Goal: Task Accomplishment & Management: Complete application form

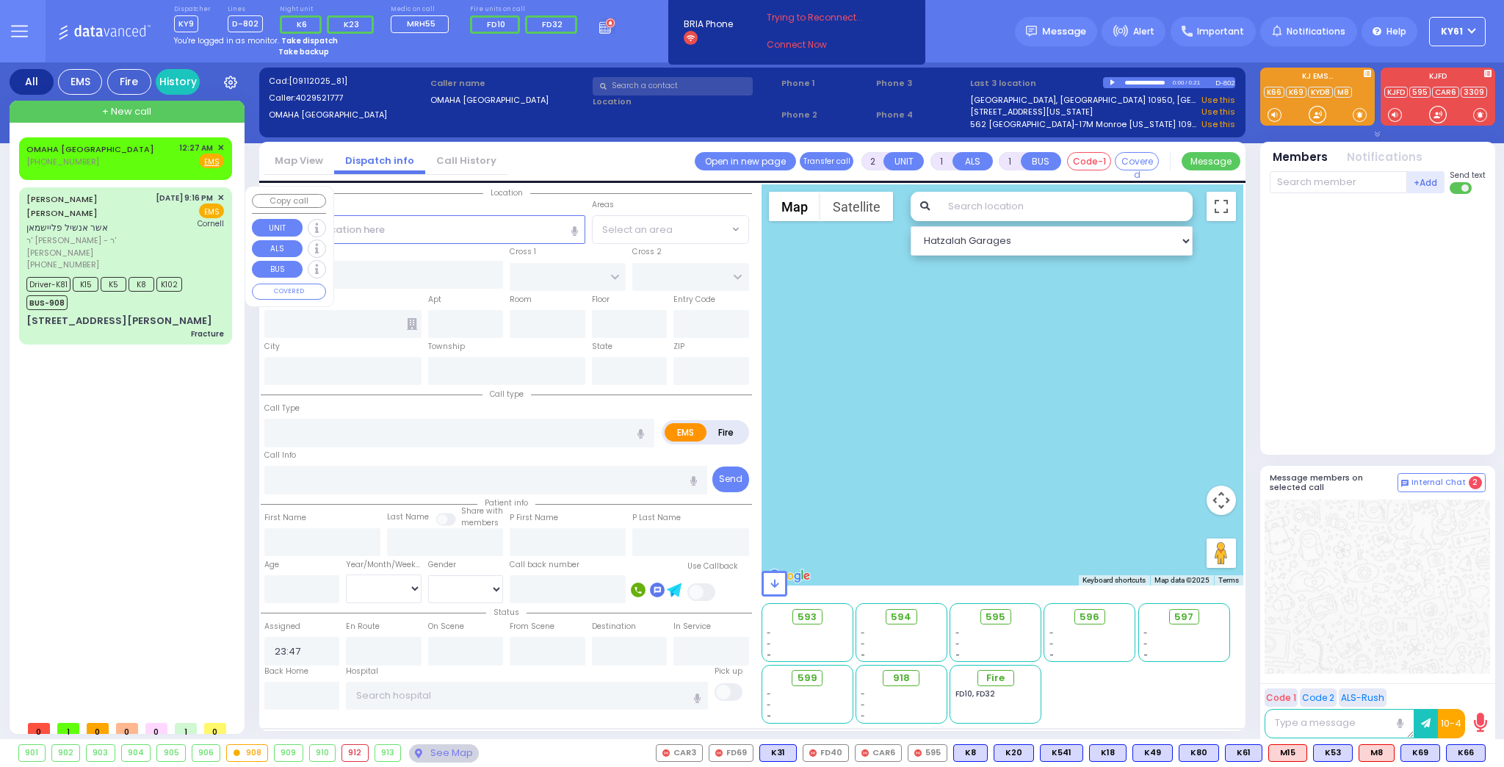
select select
click at [187, 246] on div "[DATE] 9:16 PM ✕ EMS [GEOGRAPHIC_DATA]" at bounding box center [190, 231] width 69 height 79
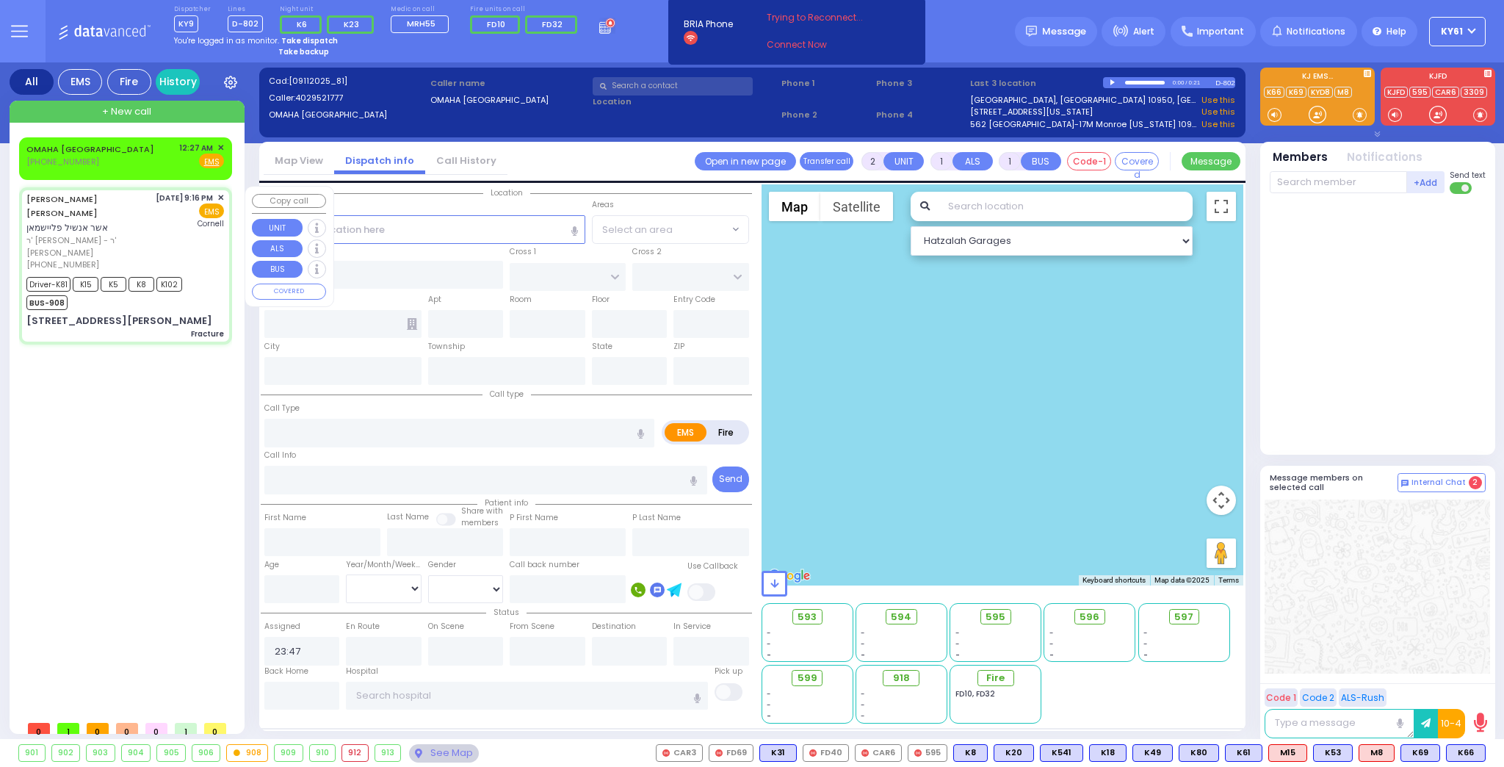
type input "6"
select select
type input "Fracture"
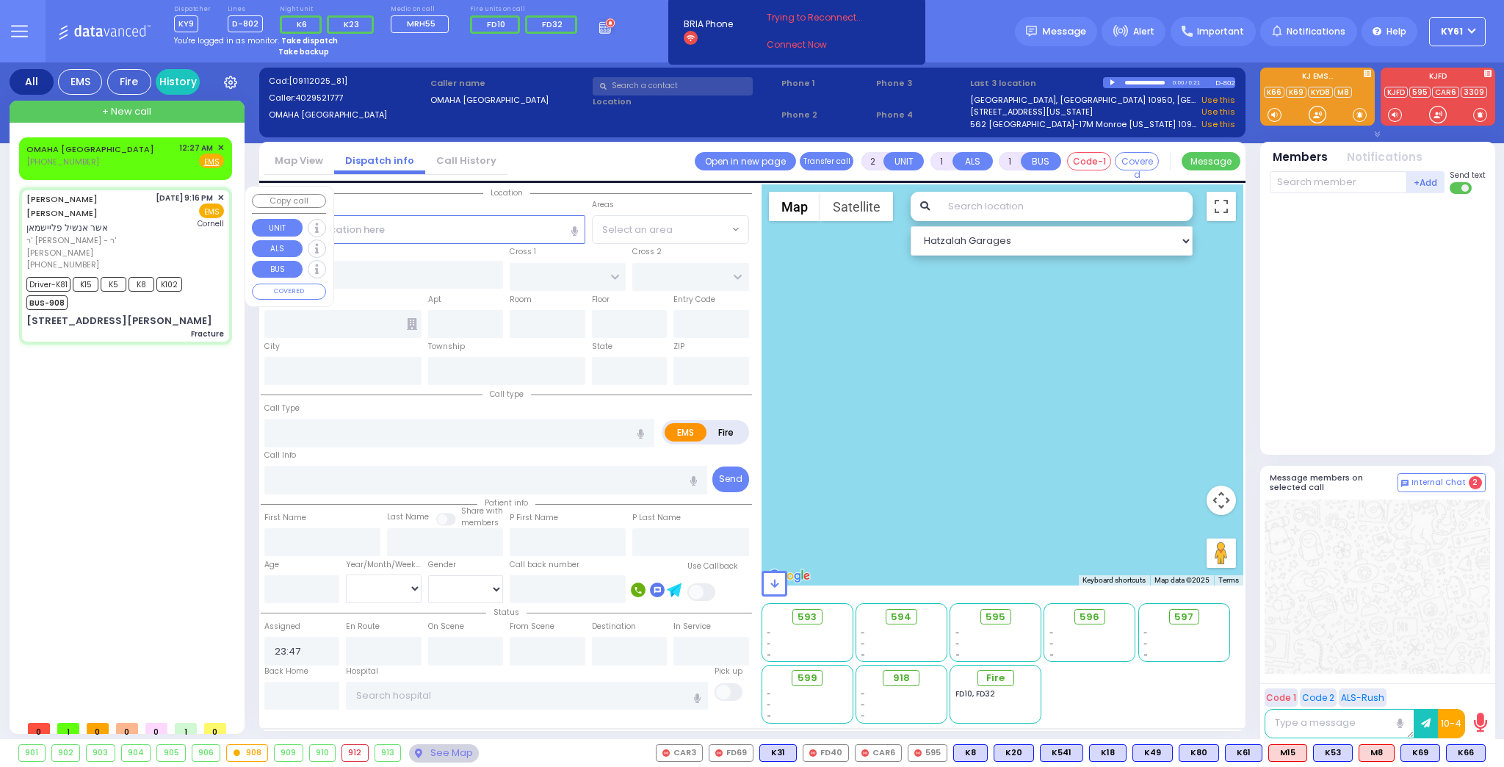
radio input "true"
type input "[PERSON_NAME]"
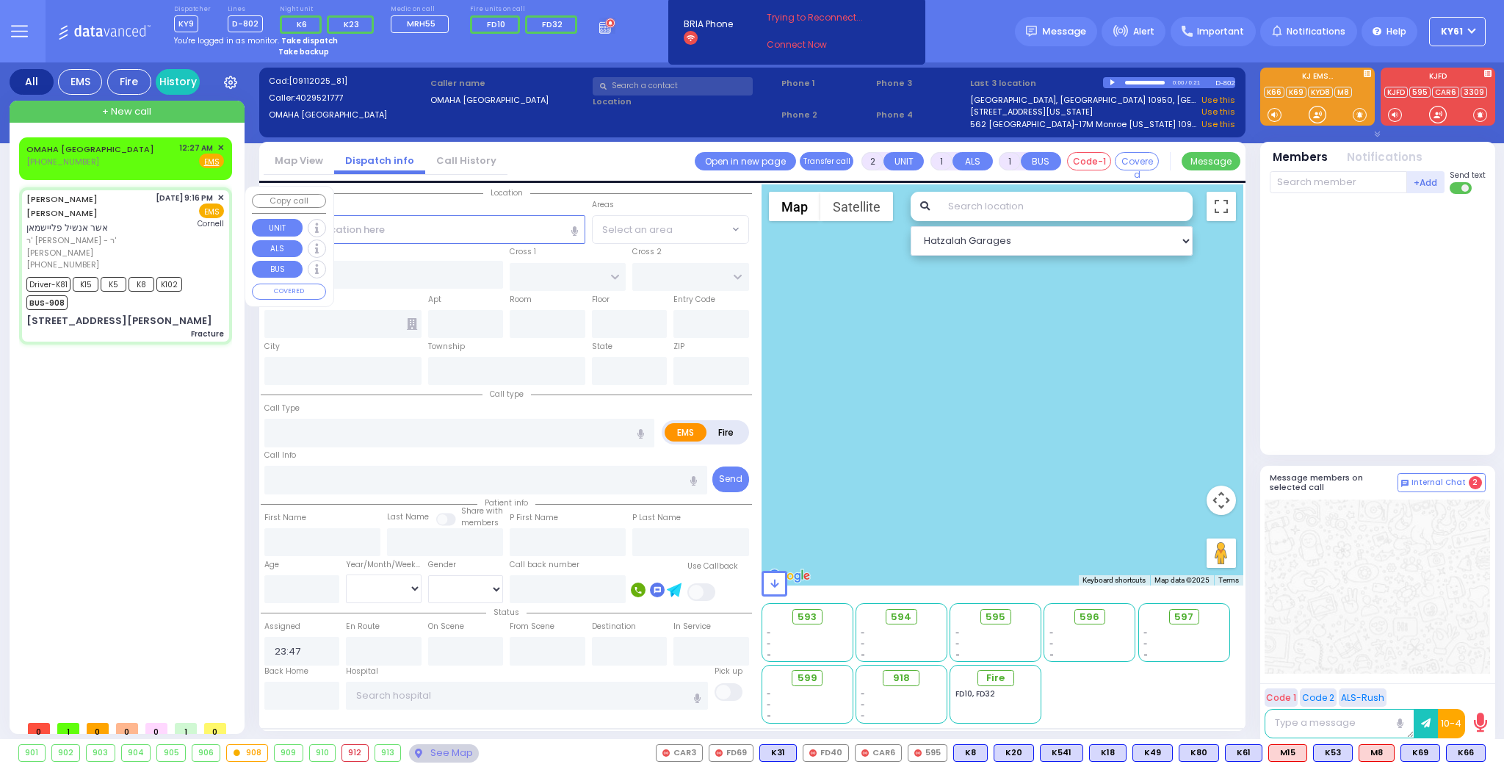
type input "64"
select select "Year"
select select "[DEMOGRAPHIC_DATA]"
type input "21:16"
type input "21:20"
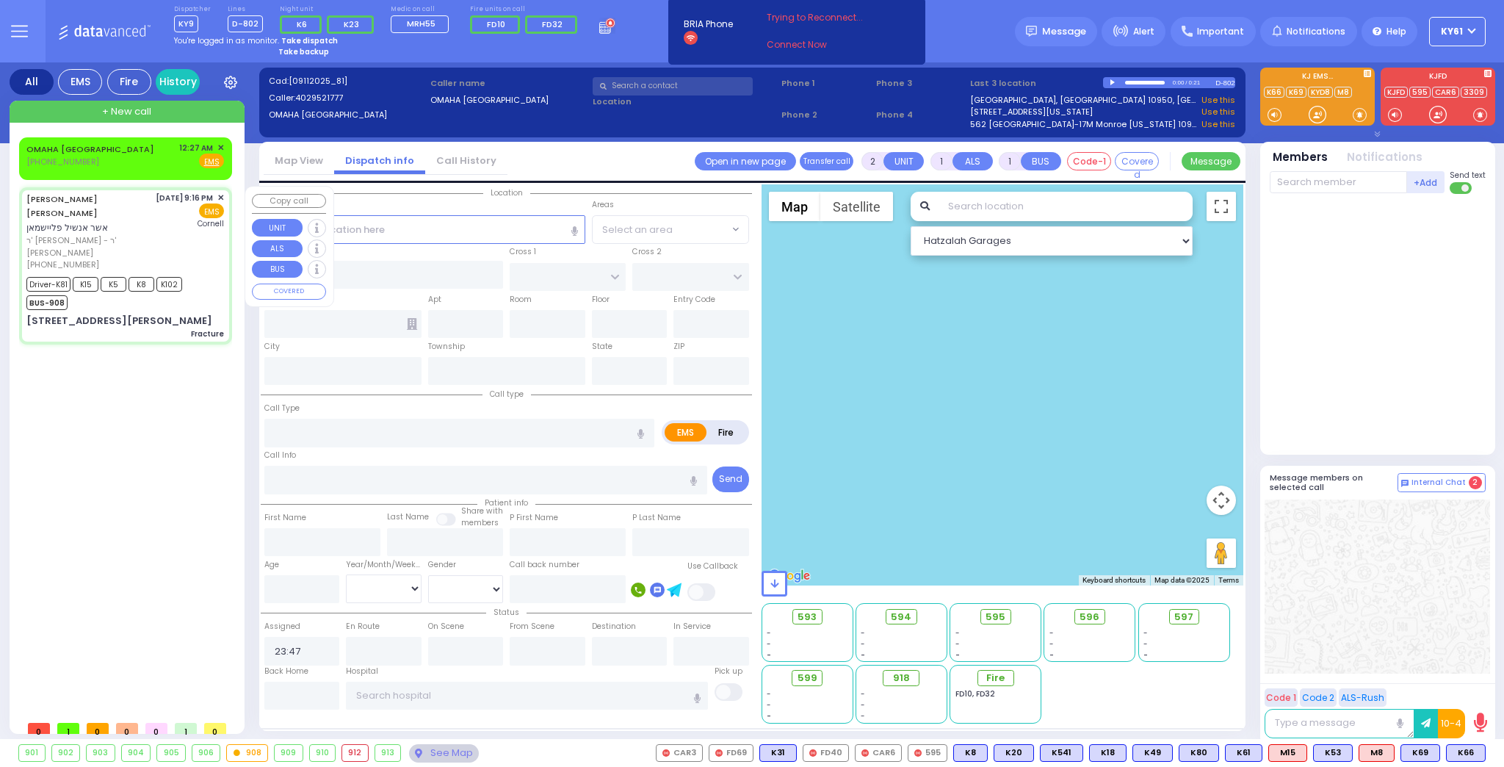
type input "21:23"
type input "21:34"
type input "22:53"
type input "23:20"
type input "[US_STATE] Presbyterian [PERSON_NAME][GEOGRAPHIC_DATA]"
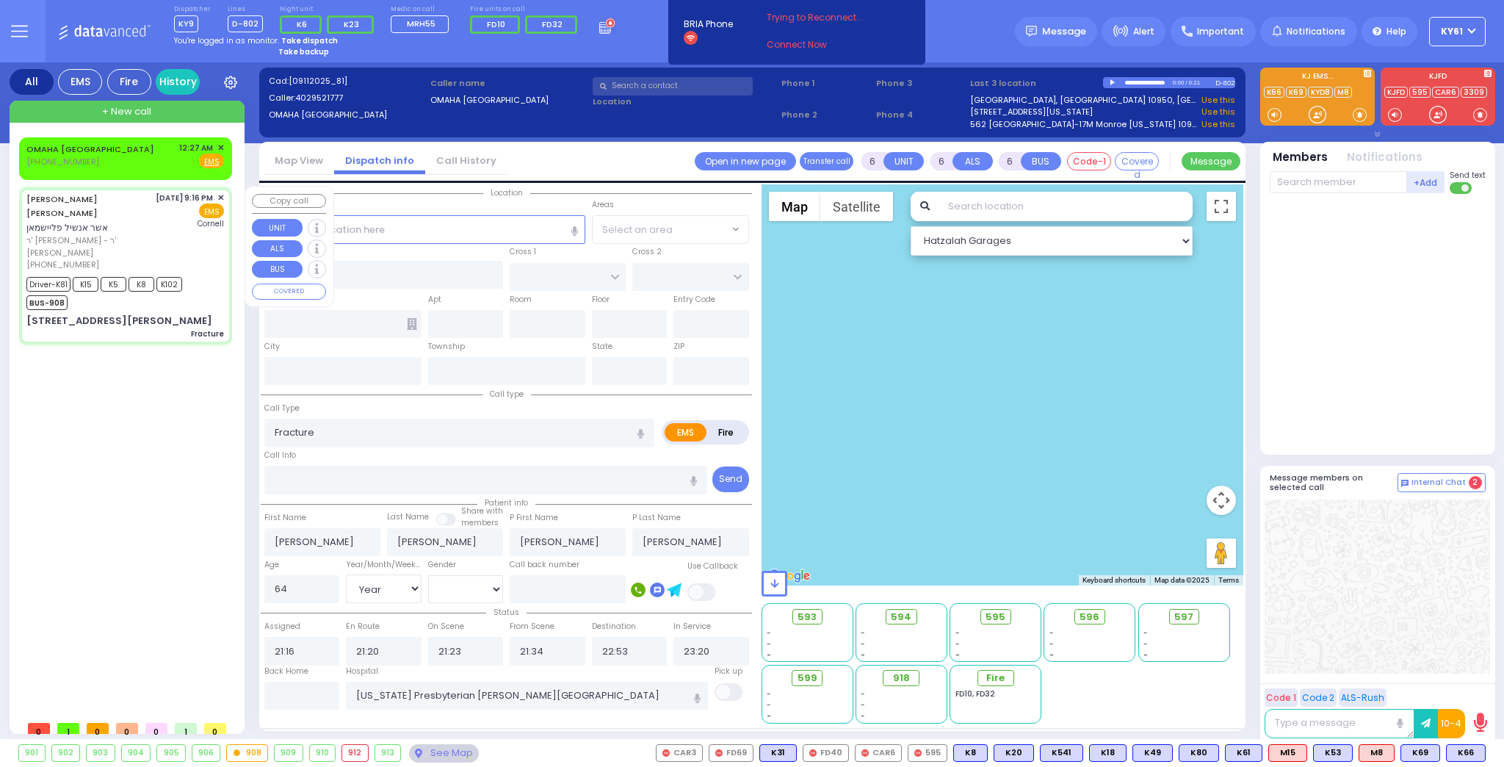
select select "Hatzalah Garages"
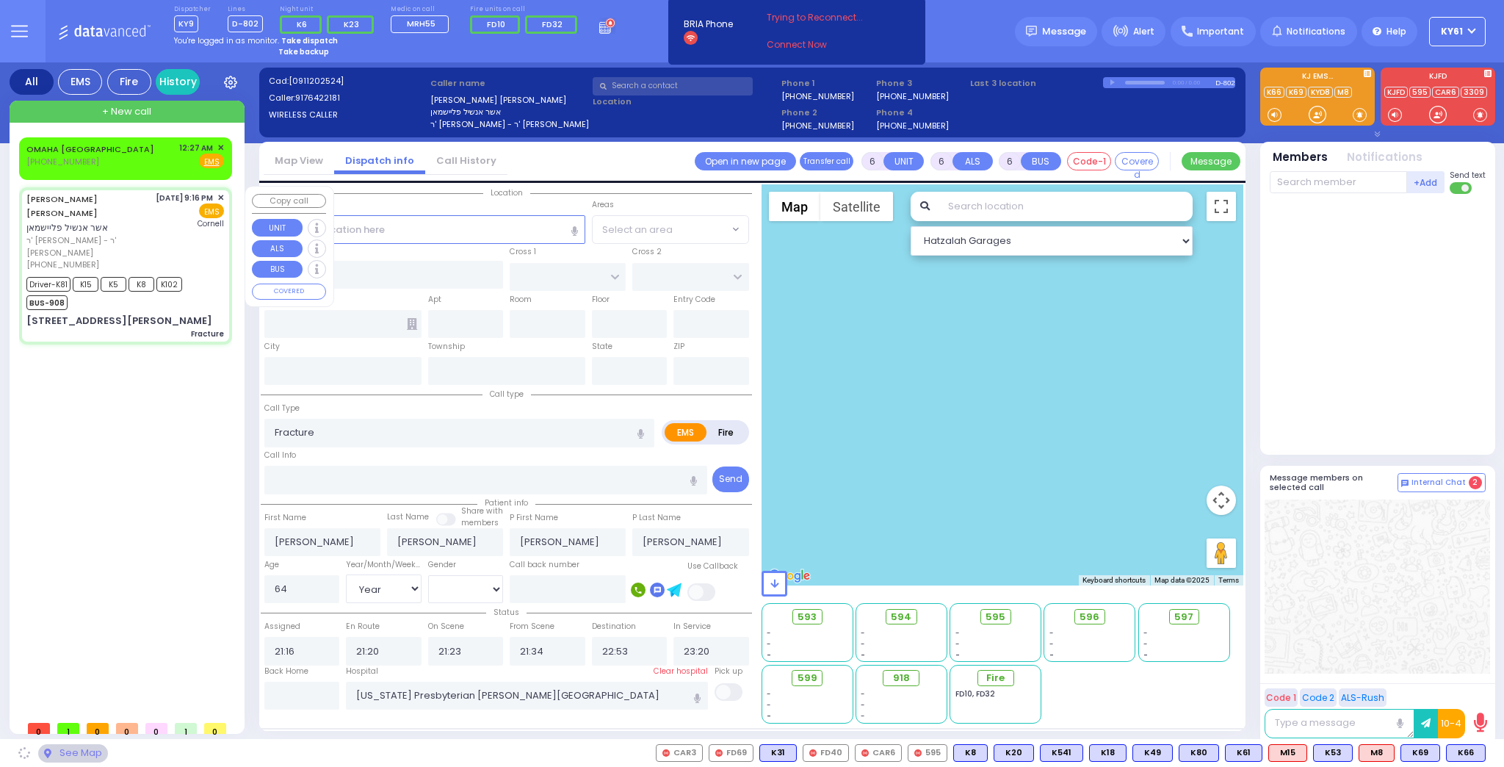
type input "MORDCHE SHER BLVD"
type input "LISKA WAY"
type input "[STREET_ADDRESS][PERSON_NAME]"
type input "103"
type input "[PERSON_NAME]"
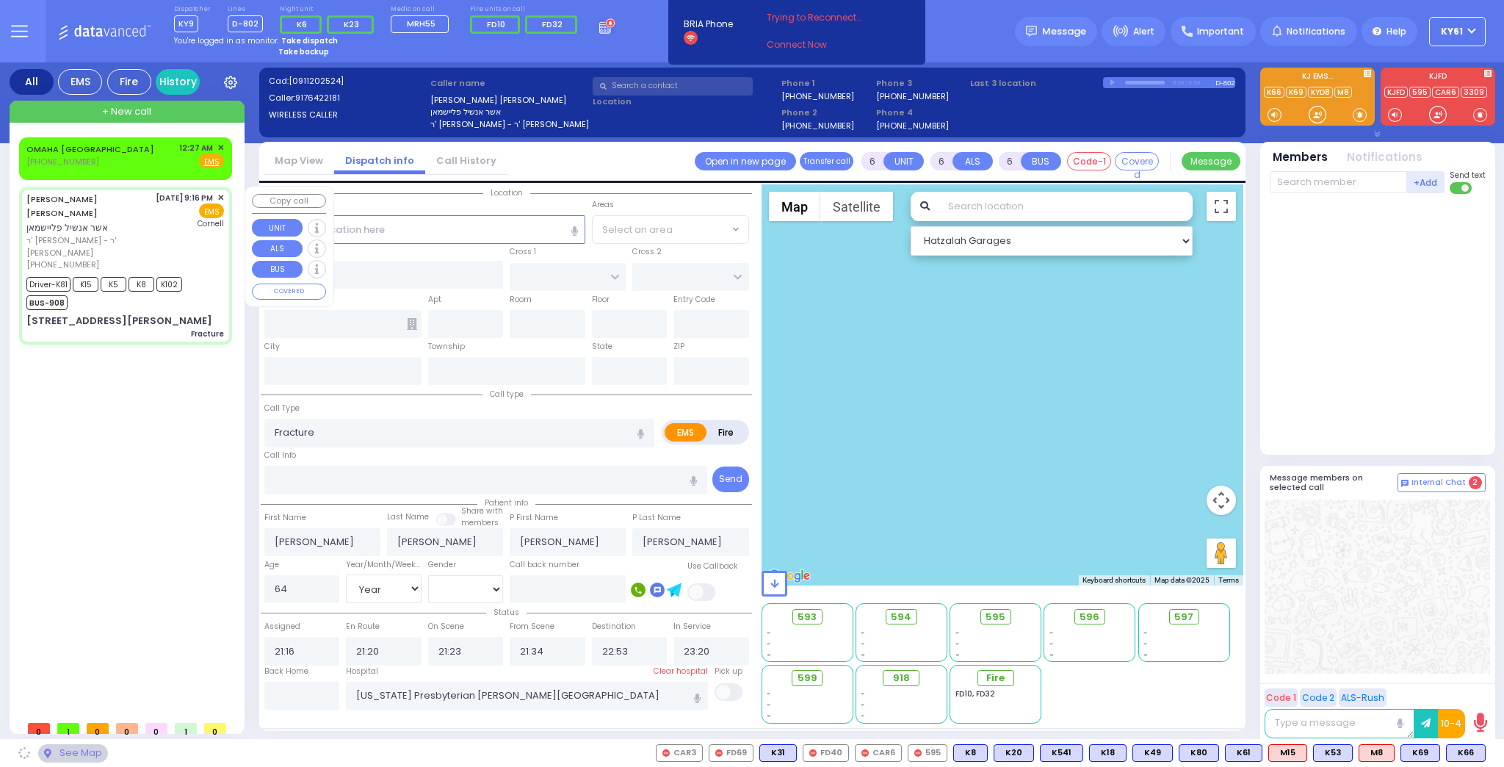
type input "[US_STATE]"
type input "10950"
